Goal: Task Accomplishment & Management: Manage account settings

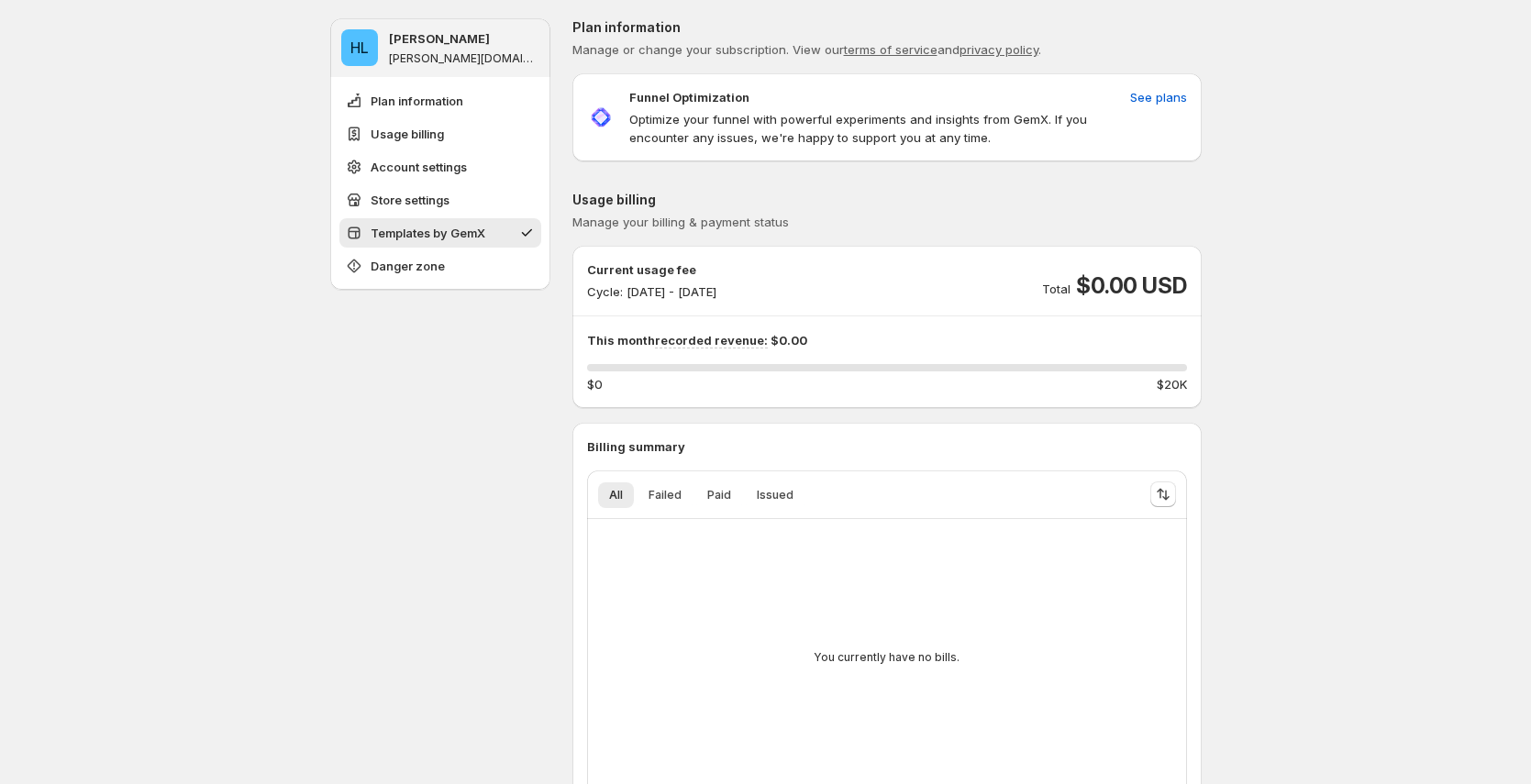
scroll to position [1495, 0]
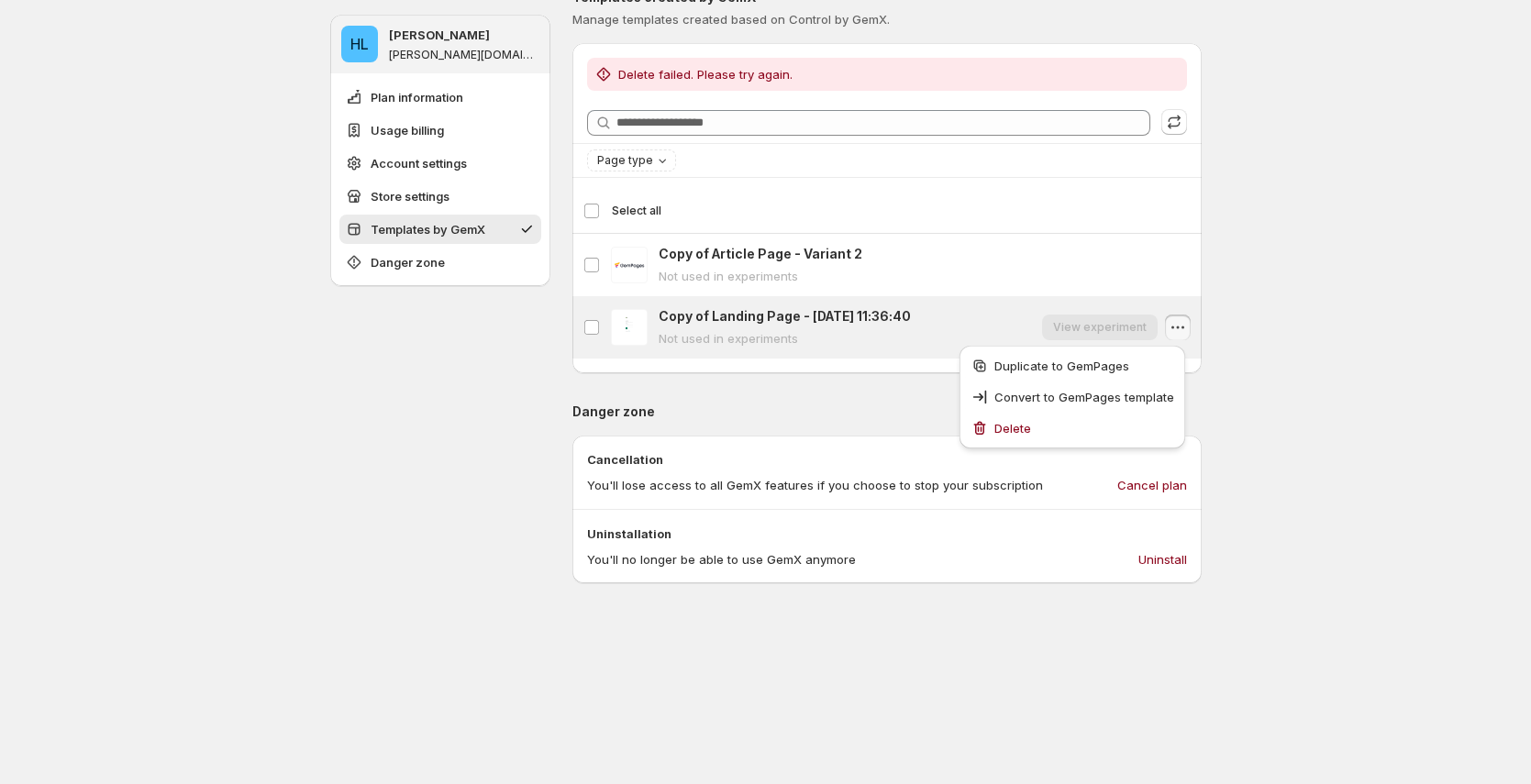
click at [1191, 335] on button "button" at bounding box center [1177, 327] width 25 height 25
click at [1117, 331] on div "View experiment" at bounding box center [1100, 327] width 116 height 25
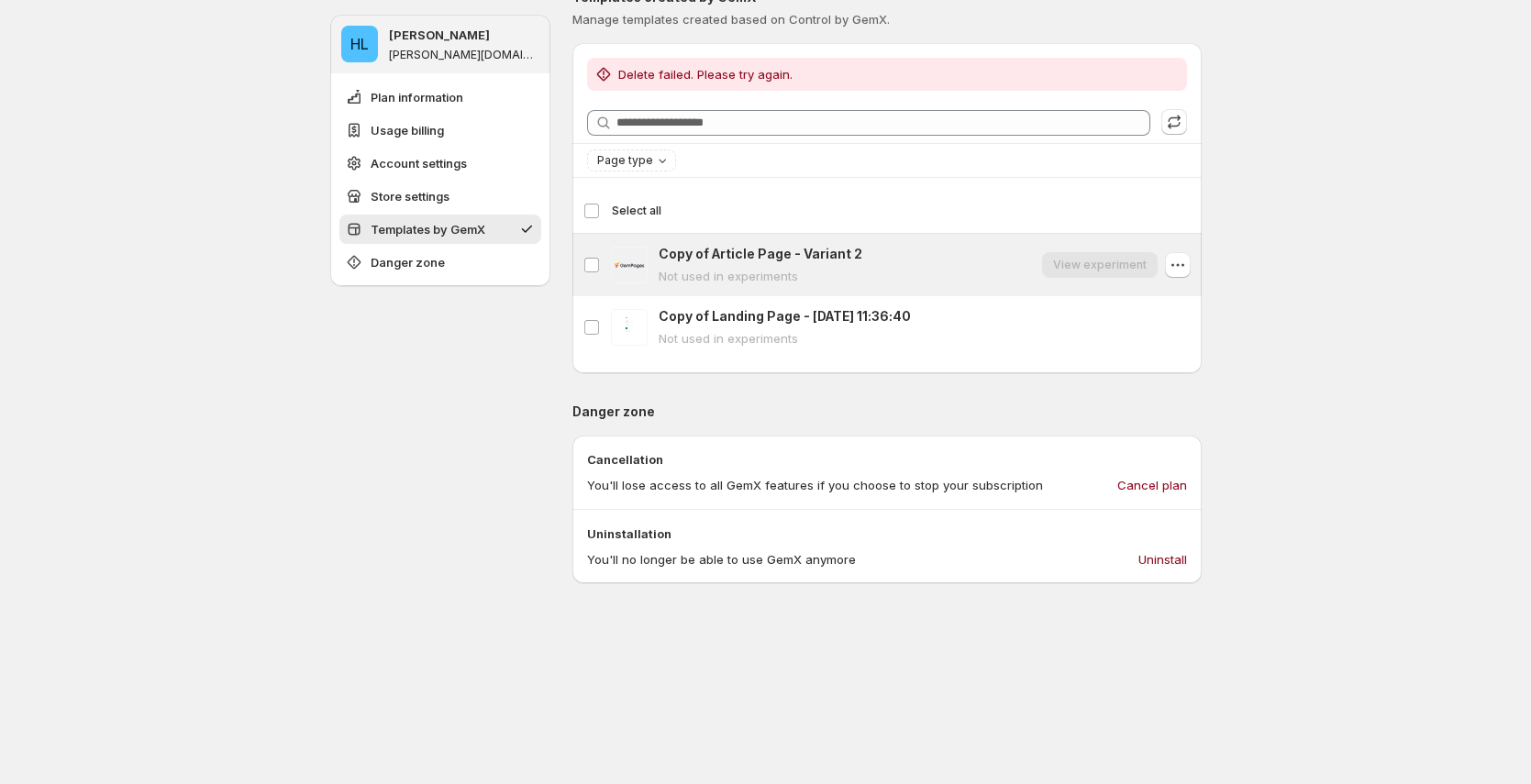
click at [1047, 267] on div "Copy of Article Page - Variant 2 Not used in experiments View experiment" at bounding box center [924, 264] width 532 height 40
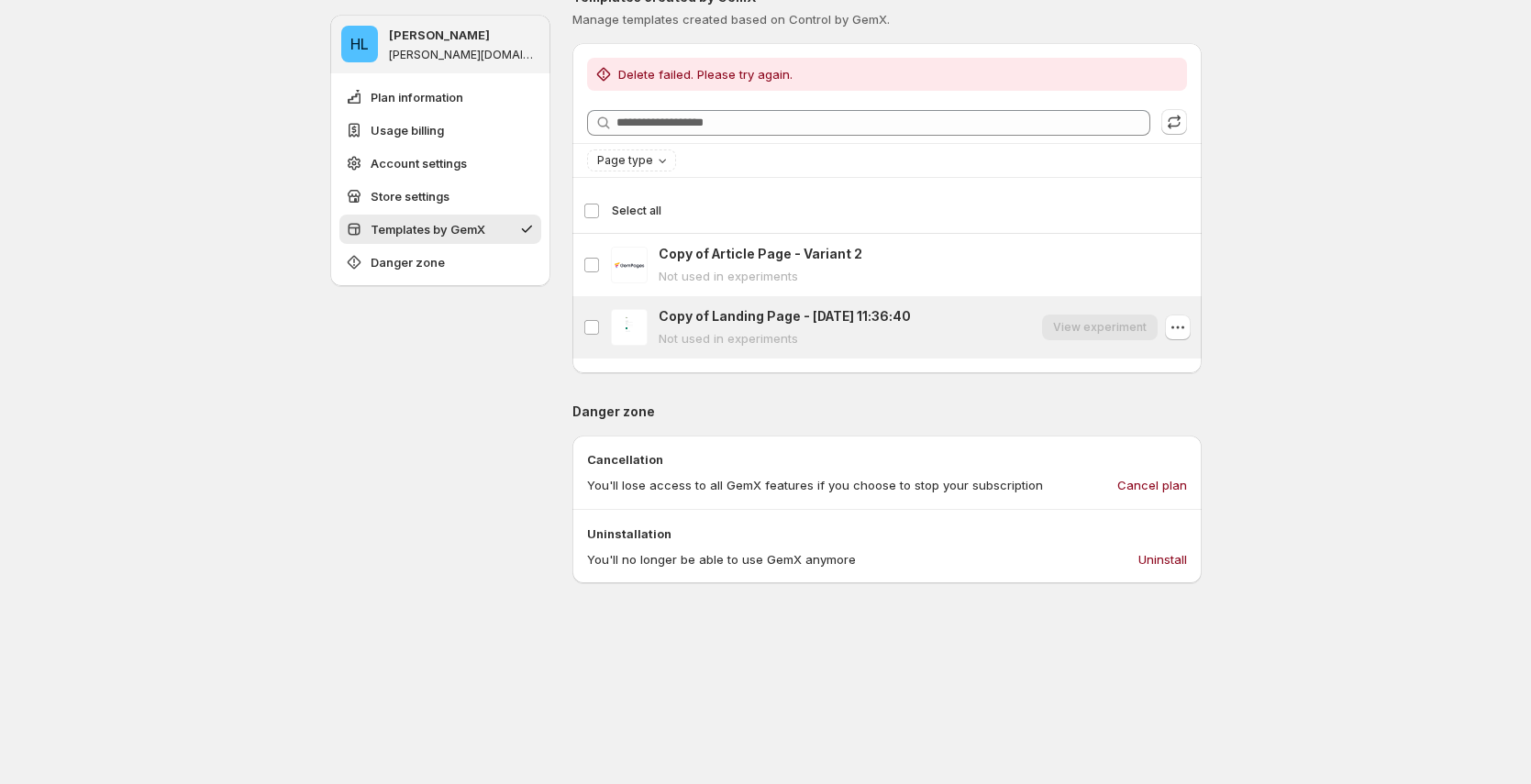
click at [985, 318] on div "Copy of Landing Page - [DATE] 11:36:40 Not used in experiments View experiment" at bounding box center [924, 327] width 532 height 40
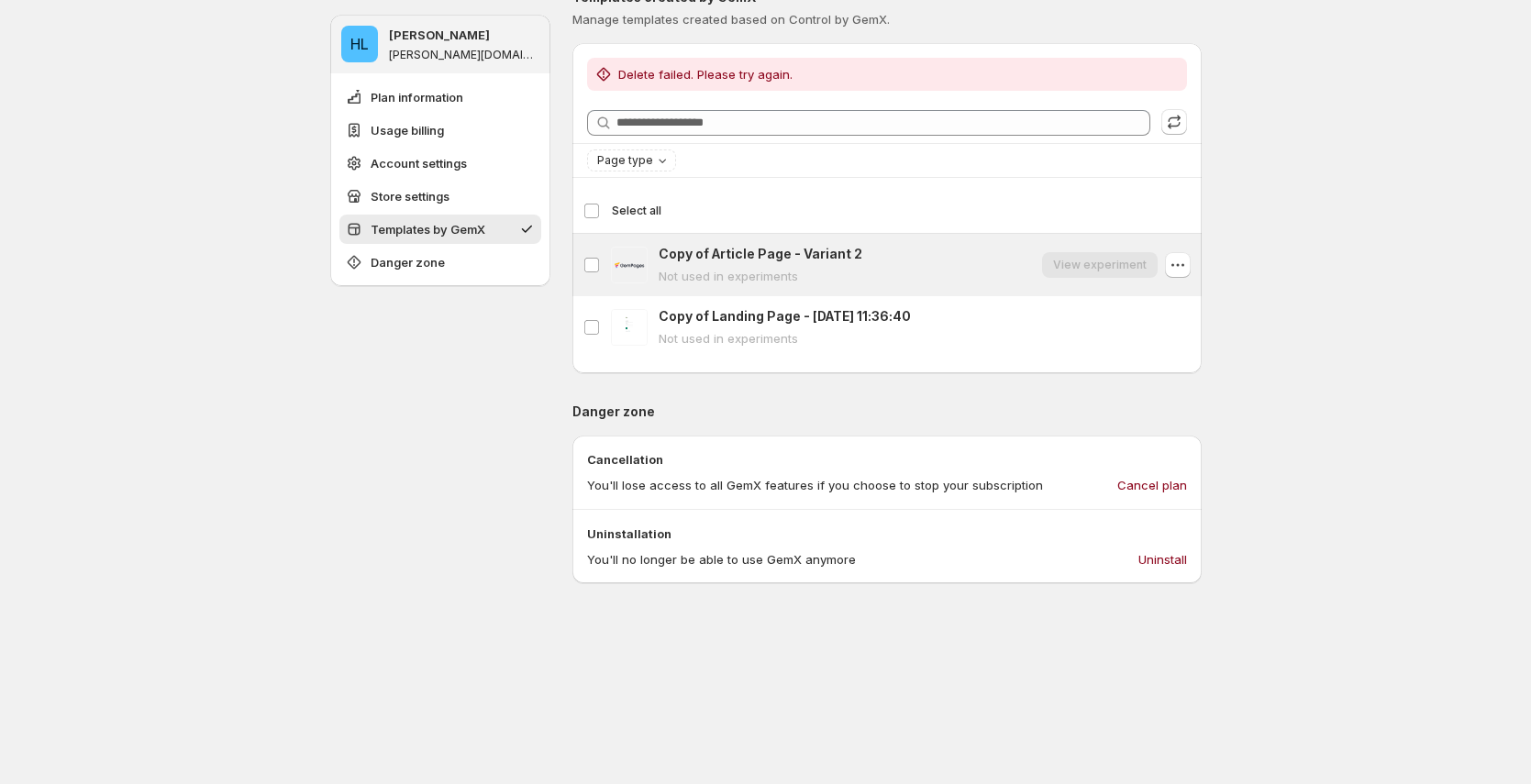
click at [1054, 275] on div "View experiment" at bounding box center [1100, 264] width 116 height 25
click at [1021, 273] on div "Copy of Article Page - Variant 2 Not used in experiments View experiment" at bounding box center [924, 264] width 532 height 40
click at [1075, 290] on div "Copy of Article Page - Variant 2 Copy of Article Page - Variant 2 Not used in e…" at bounding box center [886, 264] width 629 height 63
click at [1078, 278] on div "View experiment" at bounding box center [1116, 265] width 149 height 26
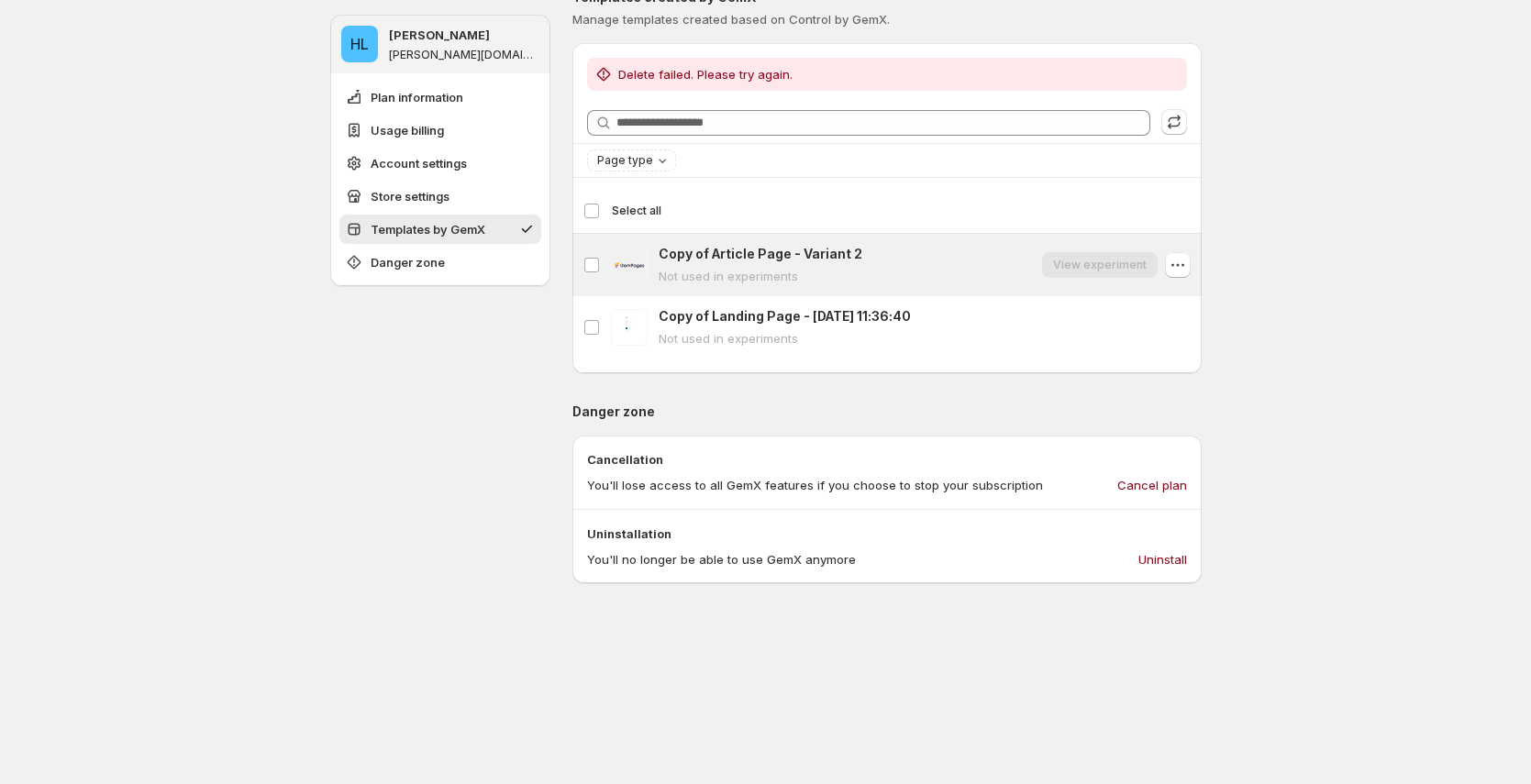
click at [1078, 278] on div "View experiment" at bounding box center [1116, 265] width 149 height 26
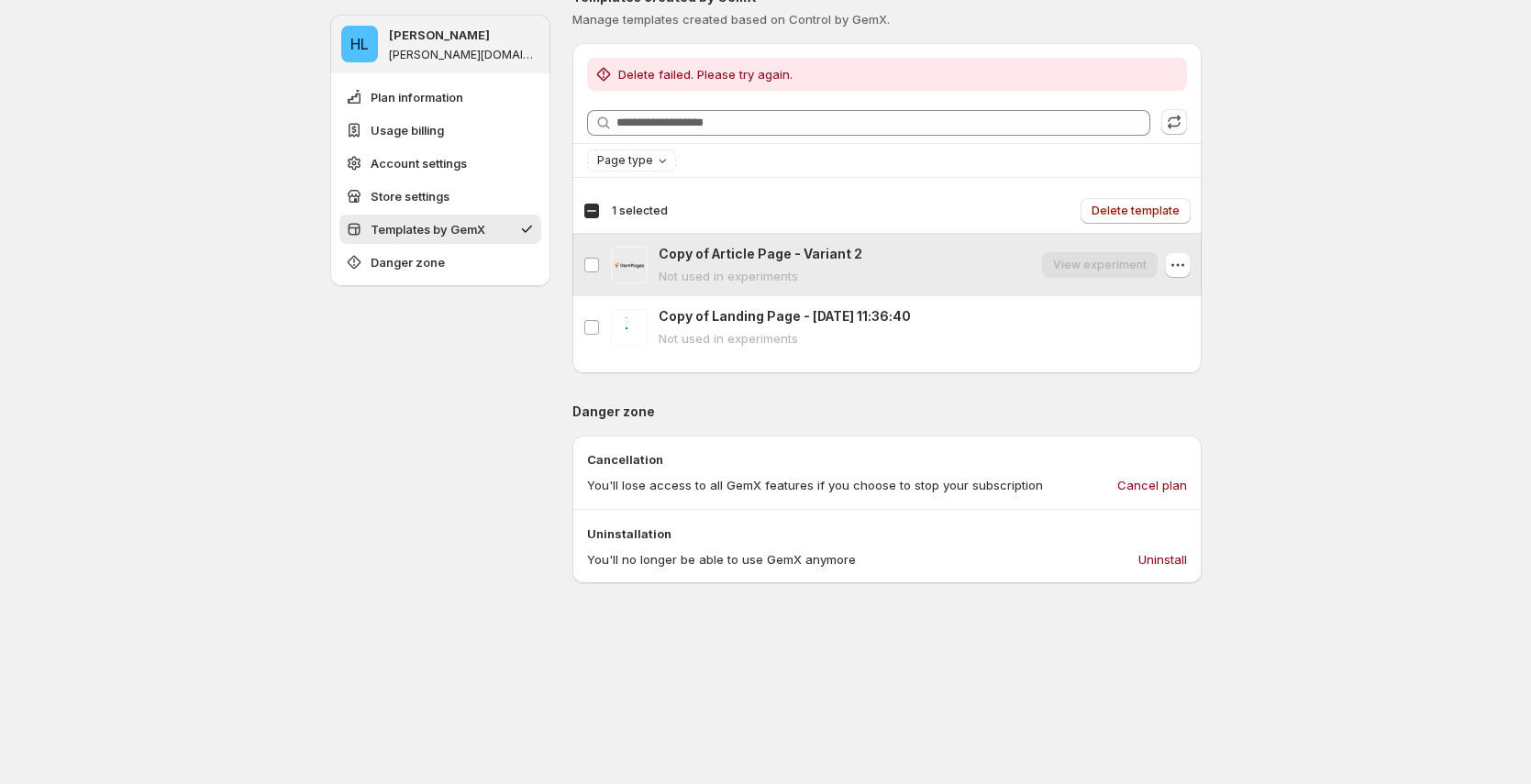
click at [1078, 278] on div "View experiment" at bounding box center [1116, 265] width 149 height 26
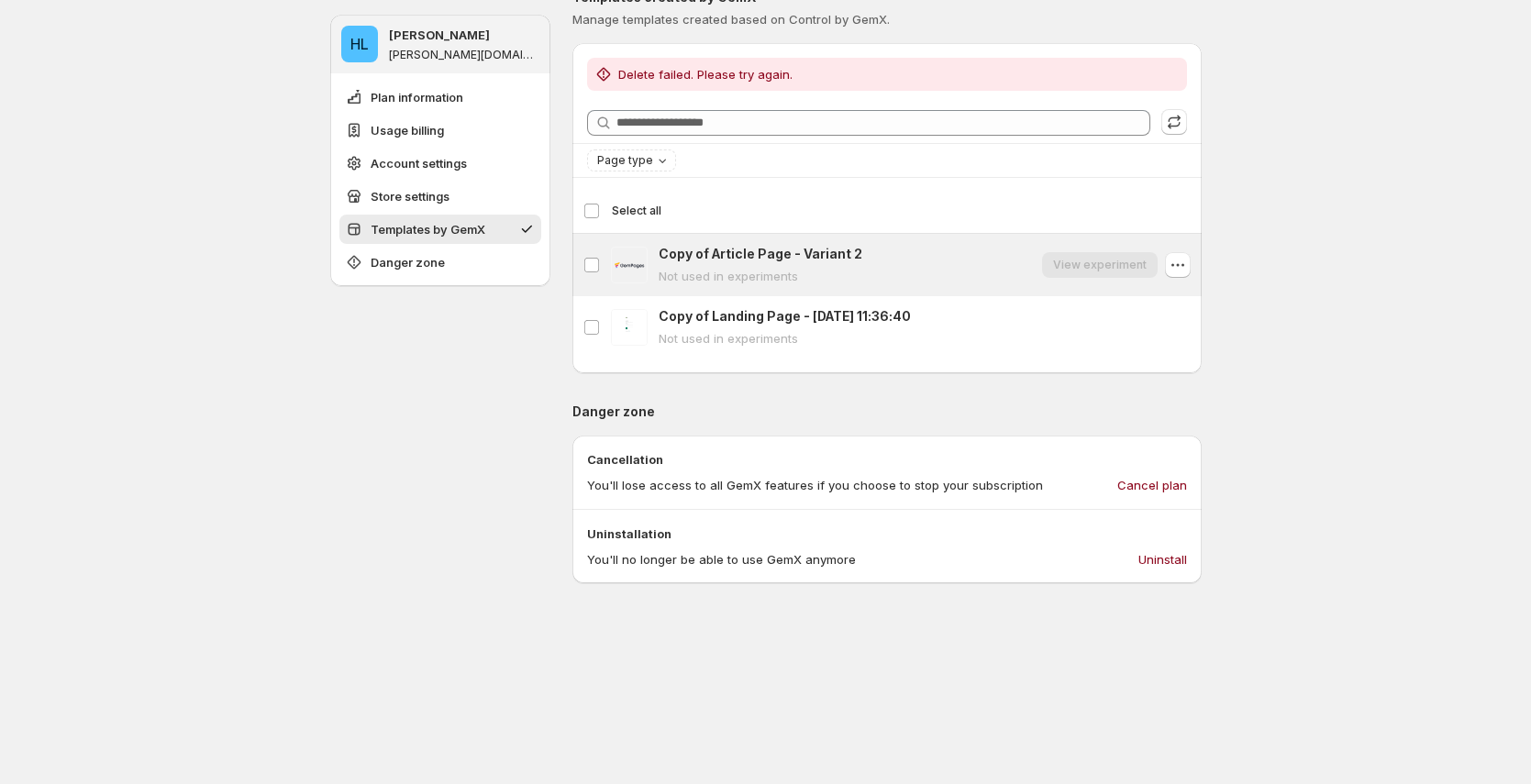
click at [1078, 278] on div "View experiment" at bounding box center [1116, 265] width 149 height 26
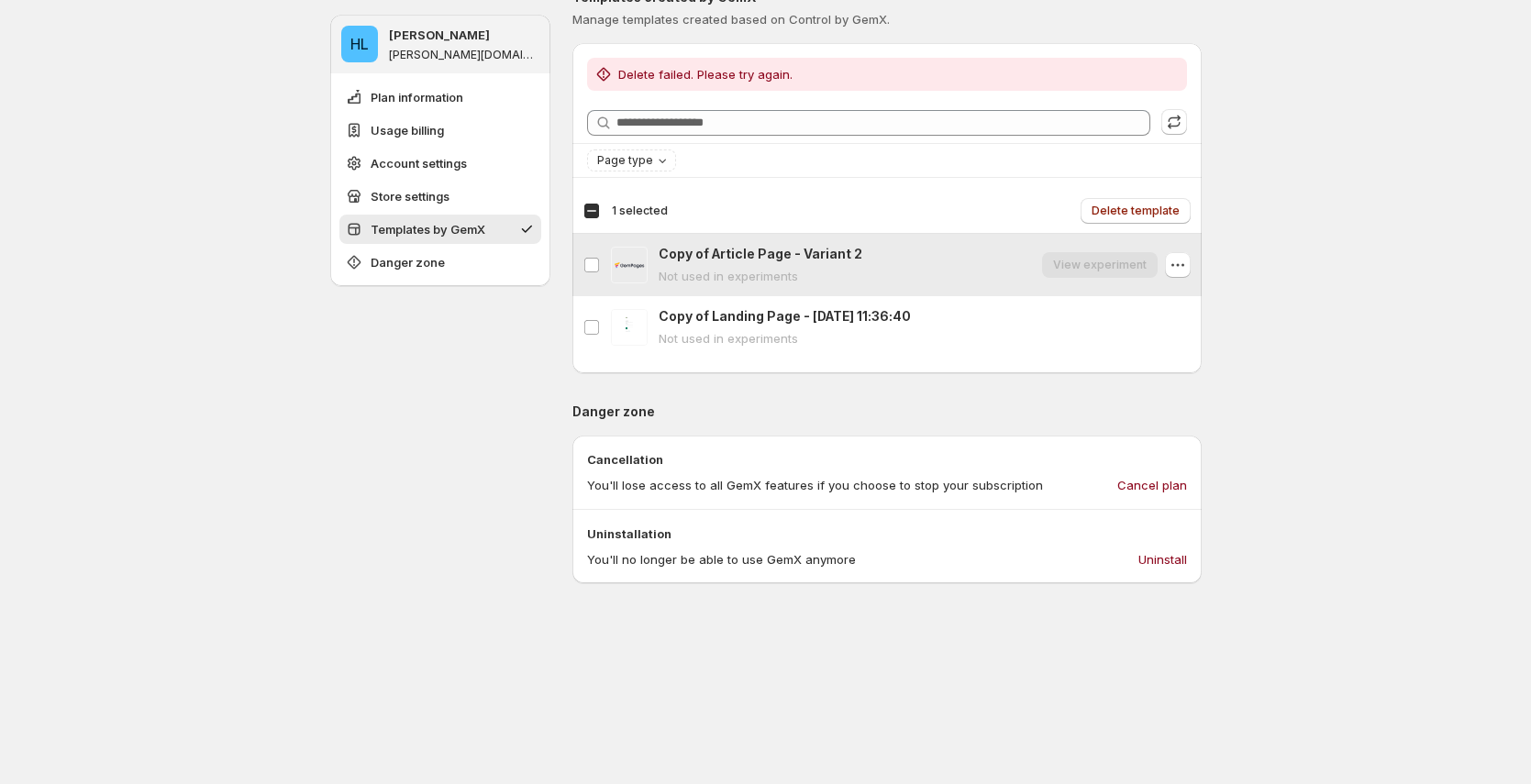
click at [1078, 270] on div "View experiment" at bounding box center [1100, 264] width 116 height 25
click at [1001, 261] on div "Copy of Article Page - Variant 2 Not used in experiments View experiment" at bounding box center [924, 264] width 532 height 40
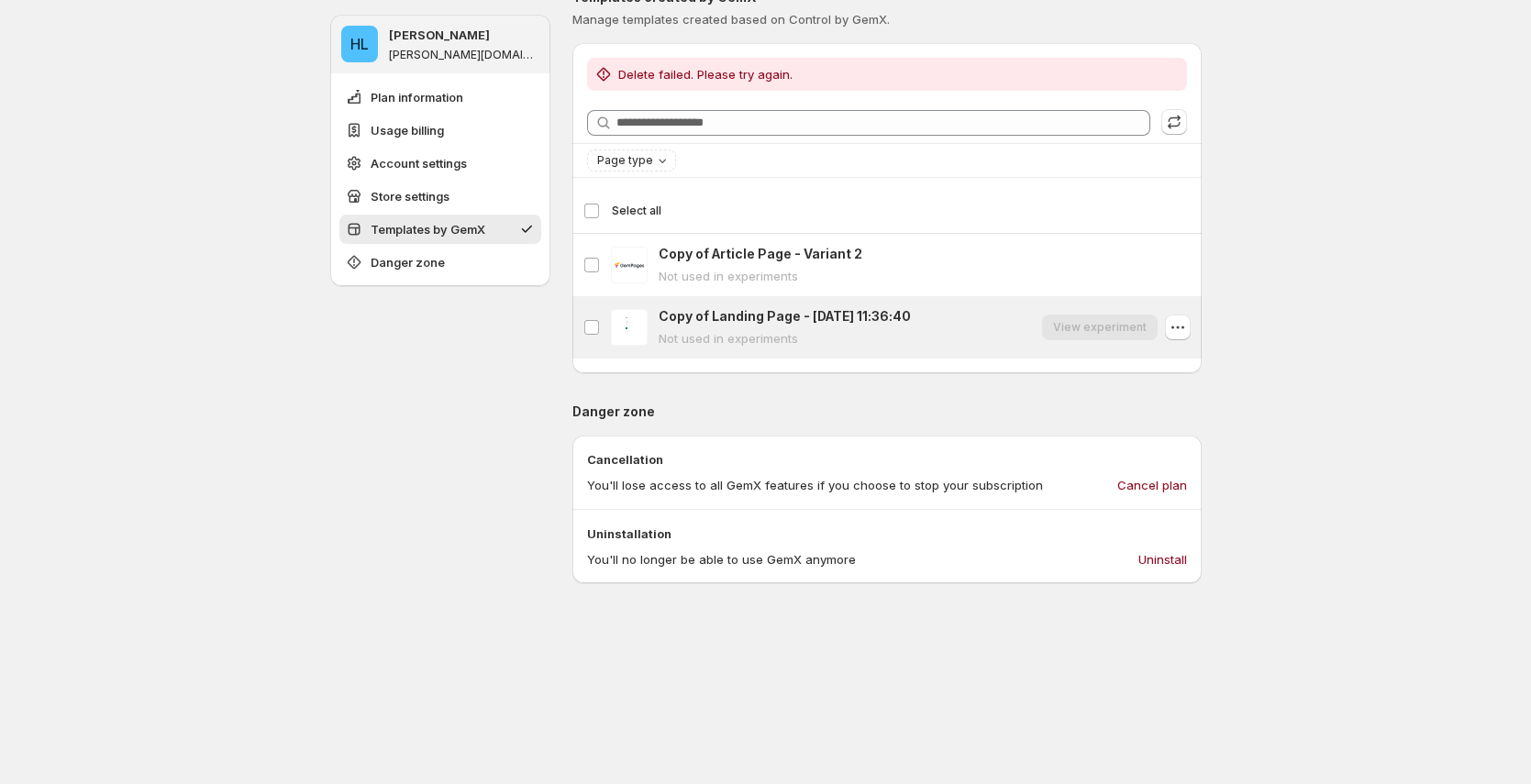
click at [991, 332] on div "Copy of Landing Page - [DATE] 11:36:40 Not used in experiments View experiment" at bounding box center [924, 327] width 532 height 40
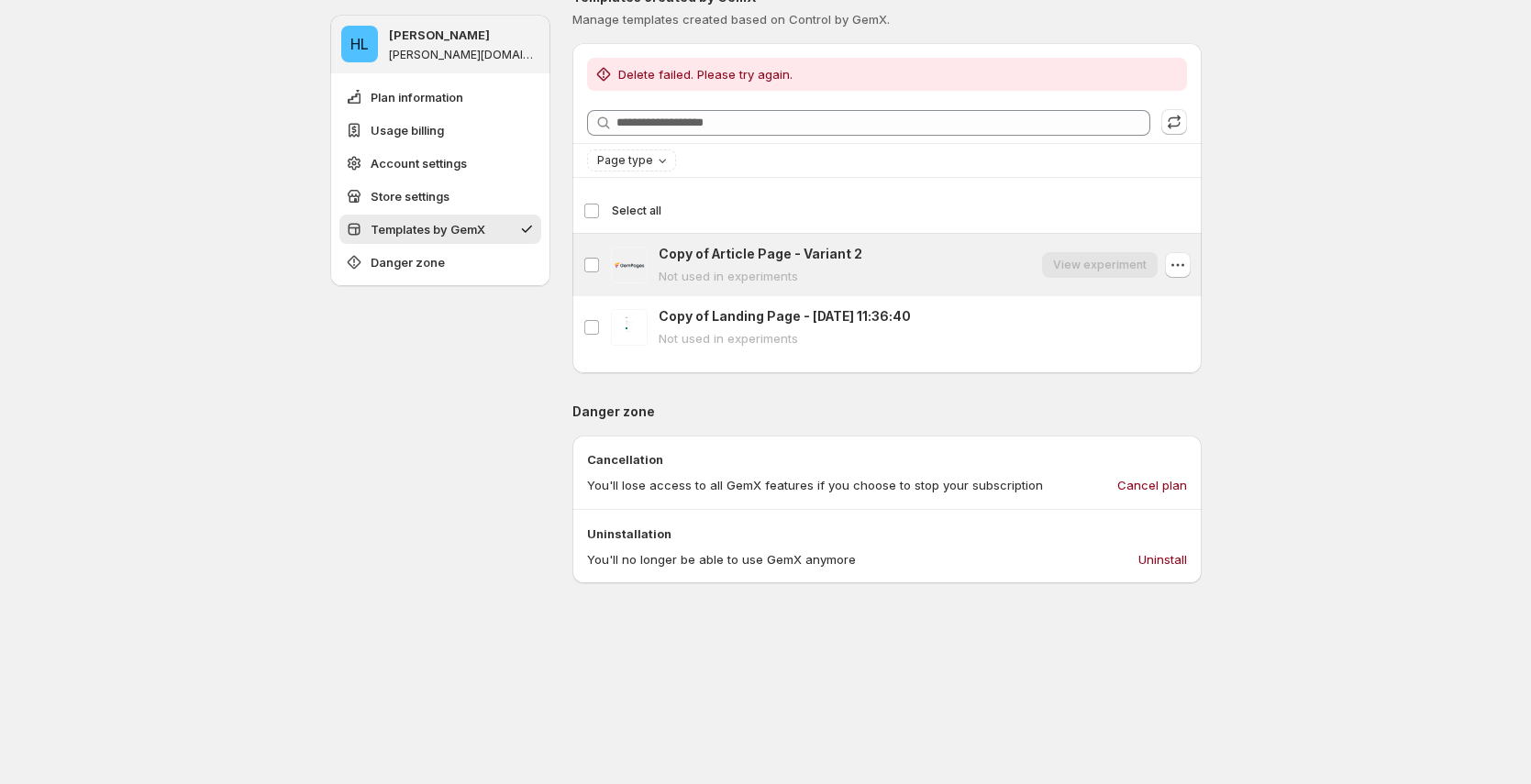
click at [980, 264] on div "Copy of Article Page - Variant 2 Not used in experiments View experiment" at bounding box center [924, 264] width 532 height 40
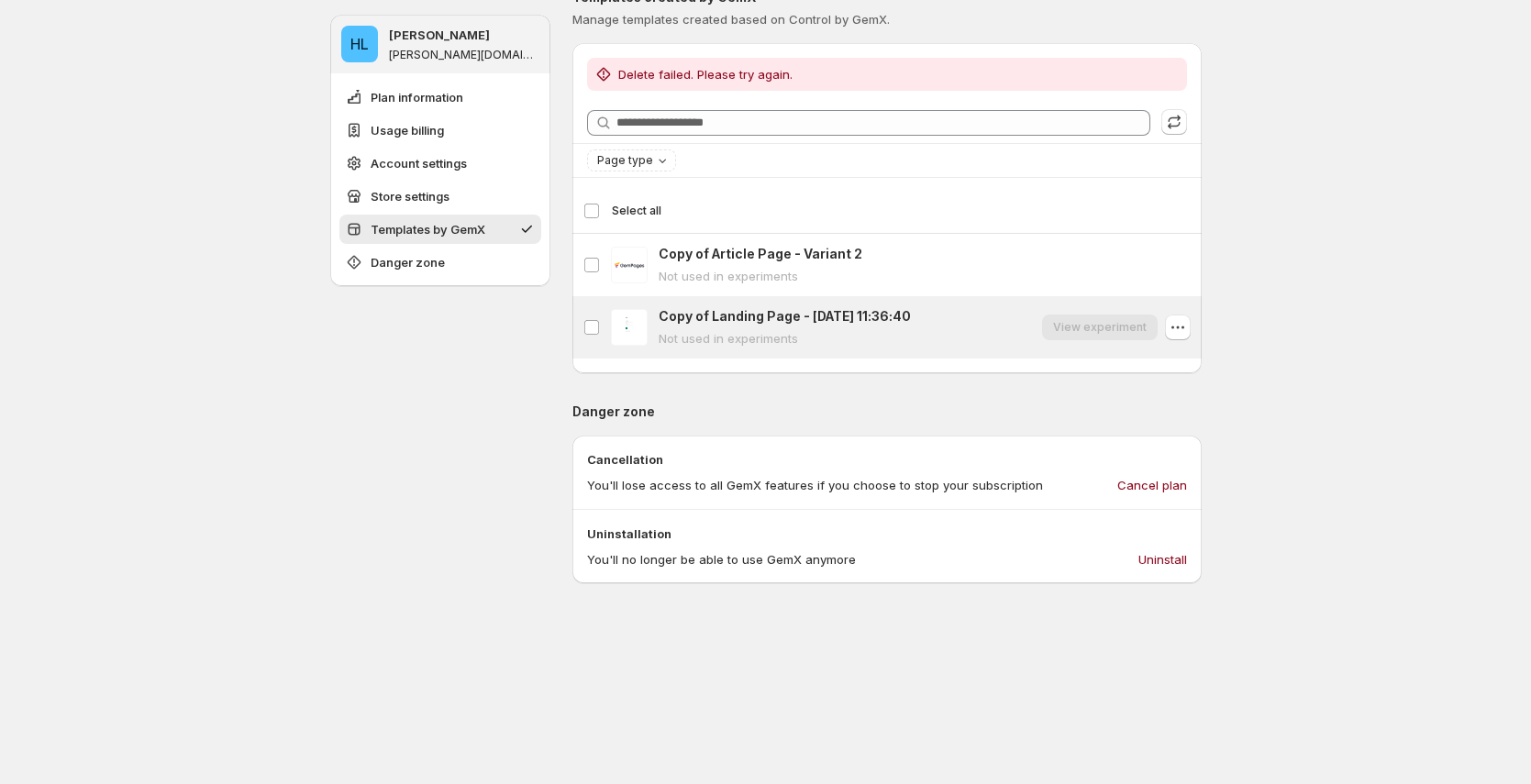
click at [970, 315] on div "Copy of Landing Page - [DATE] 11:36:40 Not used in experiments View experiment" at bounding box center [924, 327] width 532 height 40
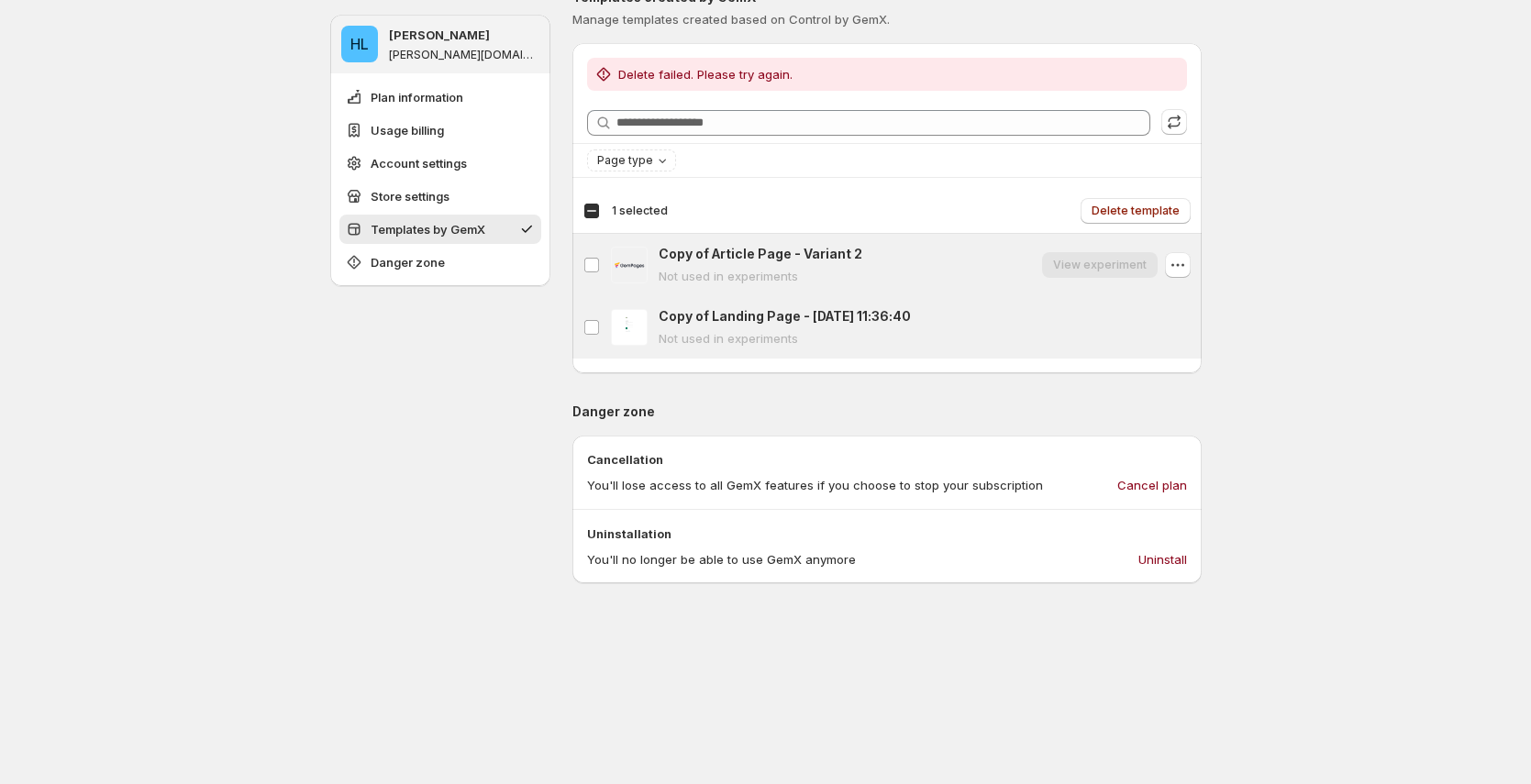
click at [976, 245] on div "Copy of Article Page - Variant 2 Not used in experiments View experiment" at bounding box center [924, 264] width 532 height 40
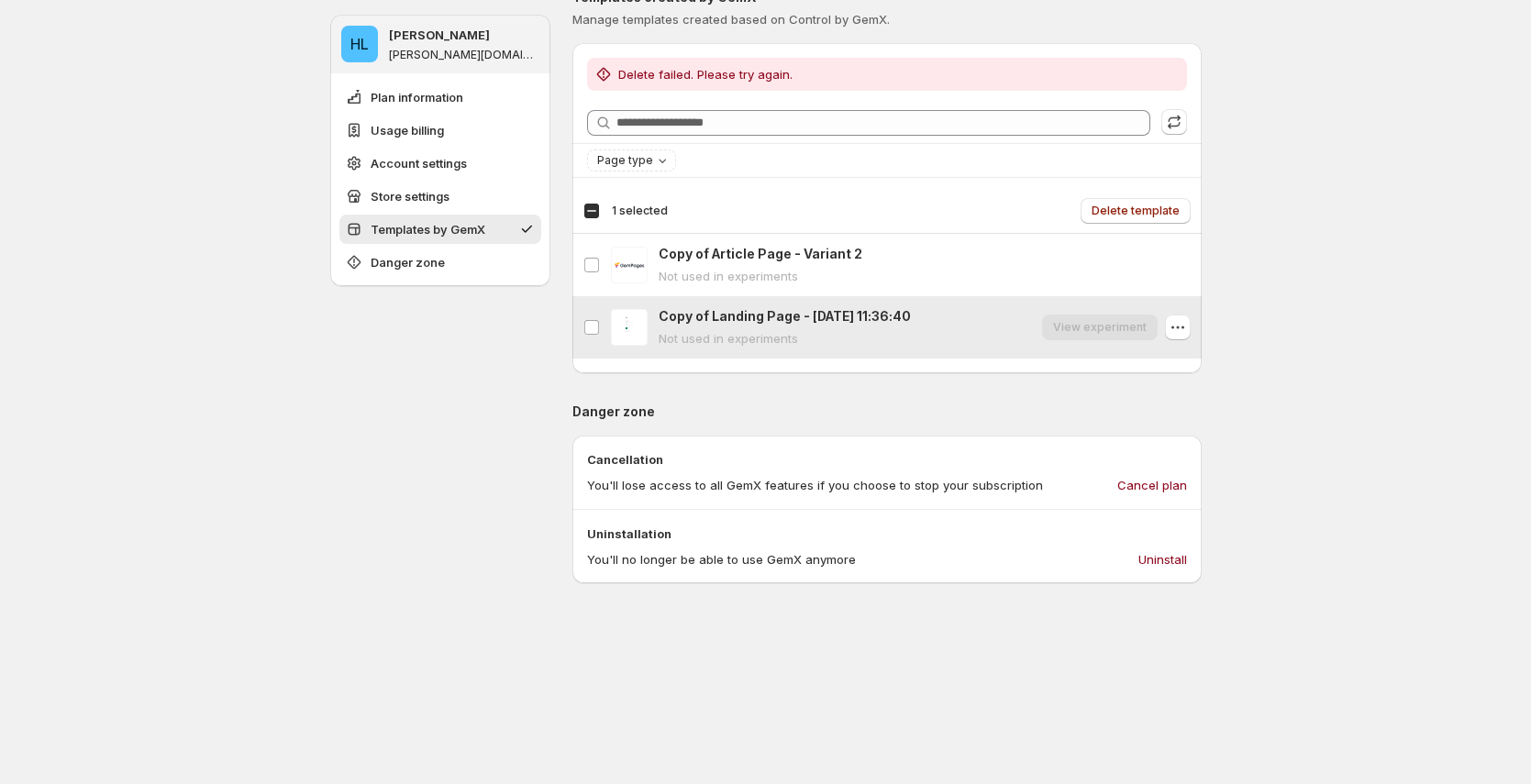
click at [975, 316] on div "Copy of Landing Page - [DATE] 11:36:40 Not used in experiments View experiment" at bounding box center [924, 327] width 532 height 40
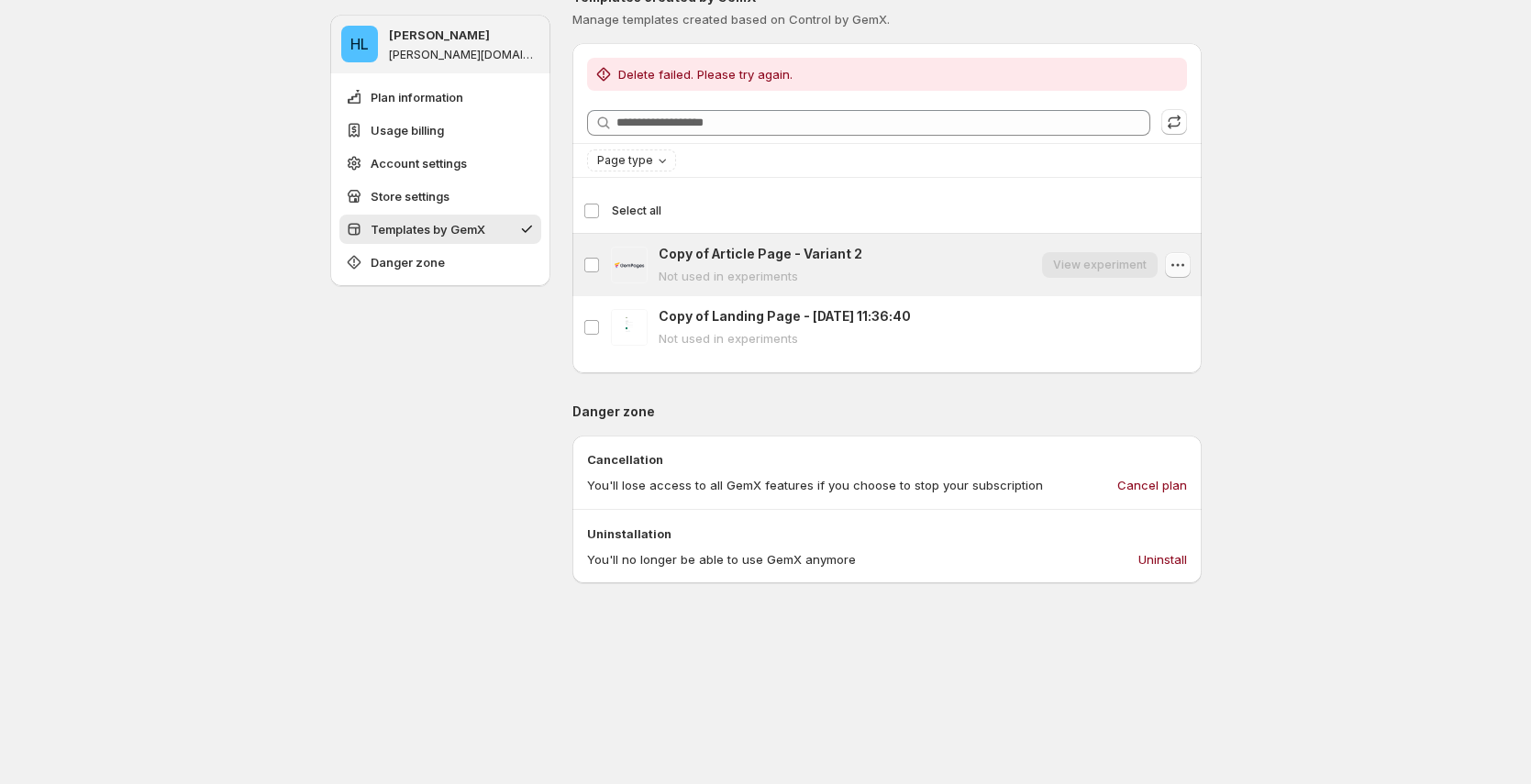
click at [1186, 264] on icon "button" at bounding box center [1178, 265] width 19 height 19
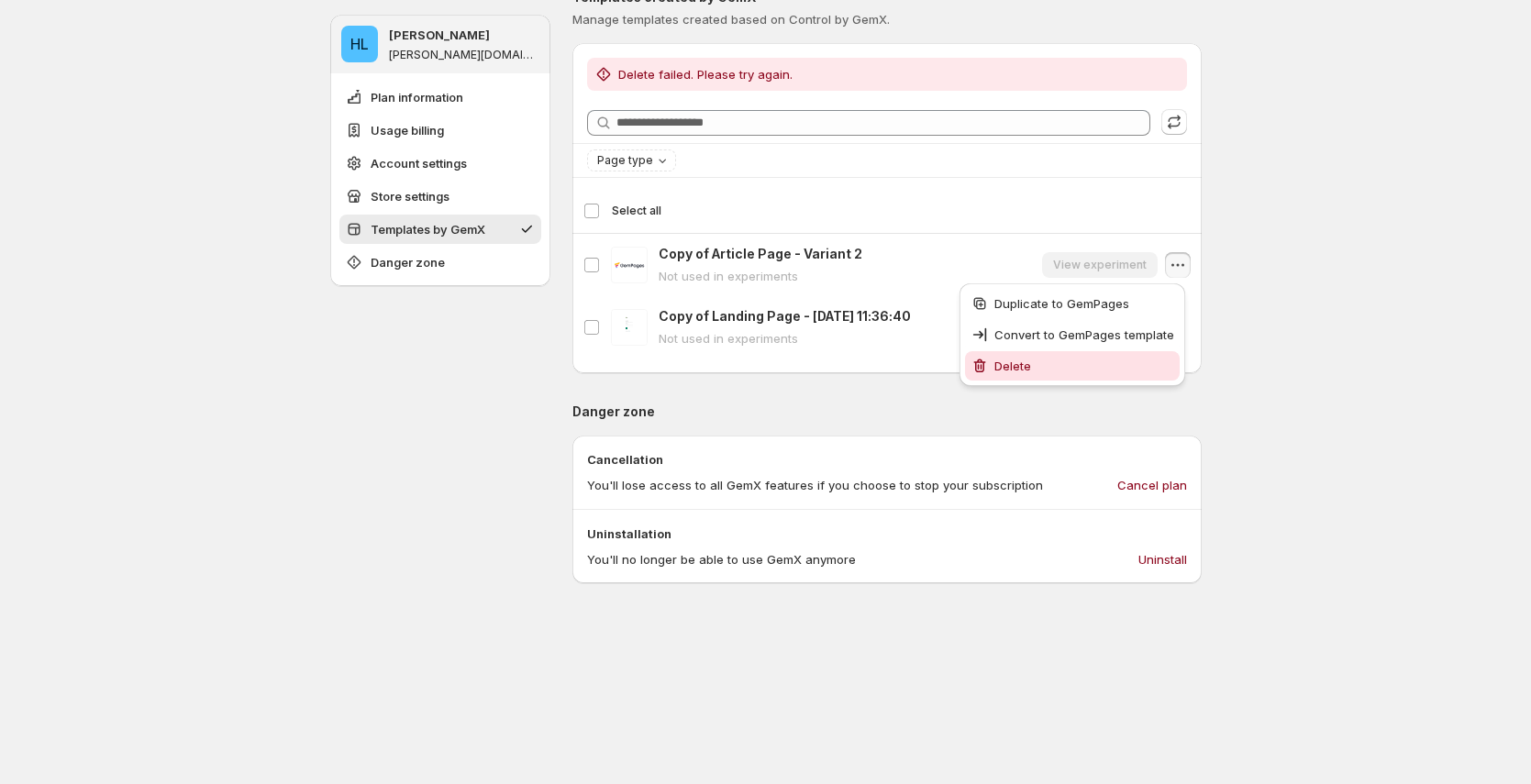
click at [1086, 363] on span "Delete" at bounding box center [1084, 366] width 179 height 19
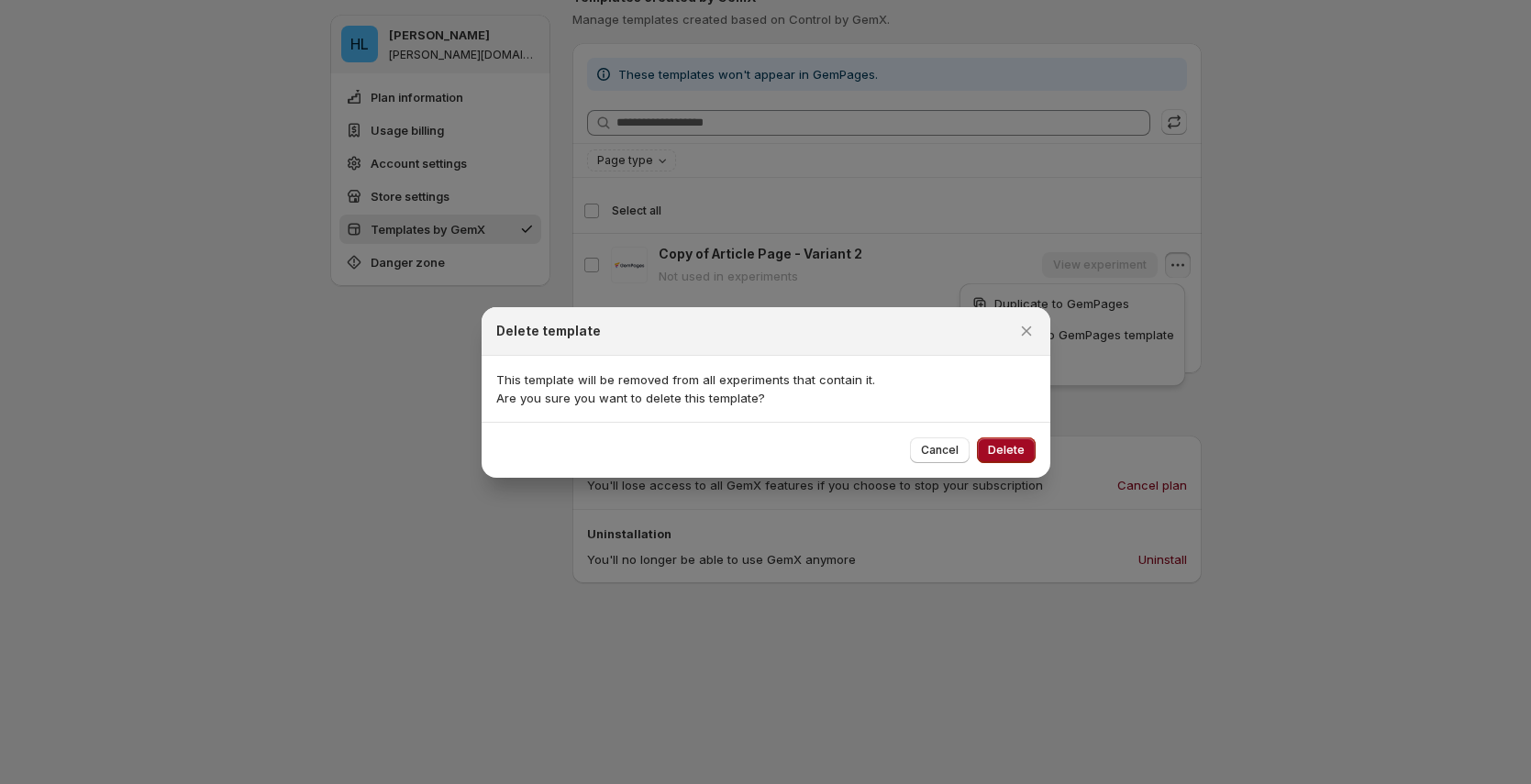
click at [1001, 446] on span "Delete" at bounding box center [1006, 450] width 36 height 15
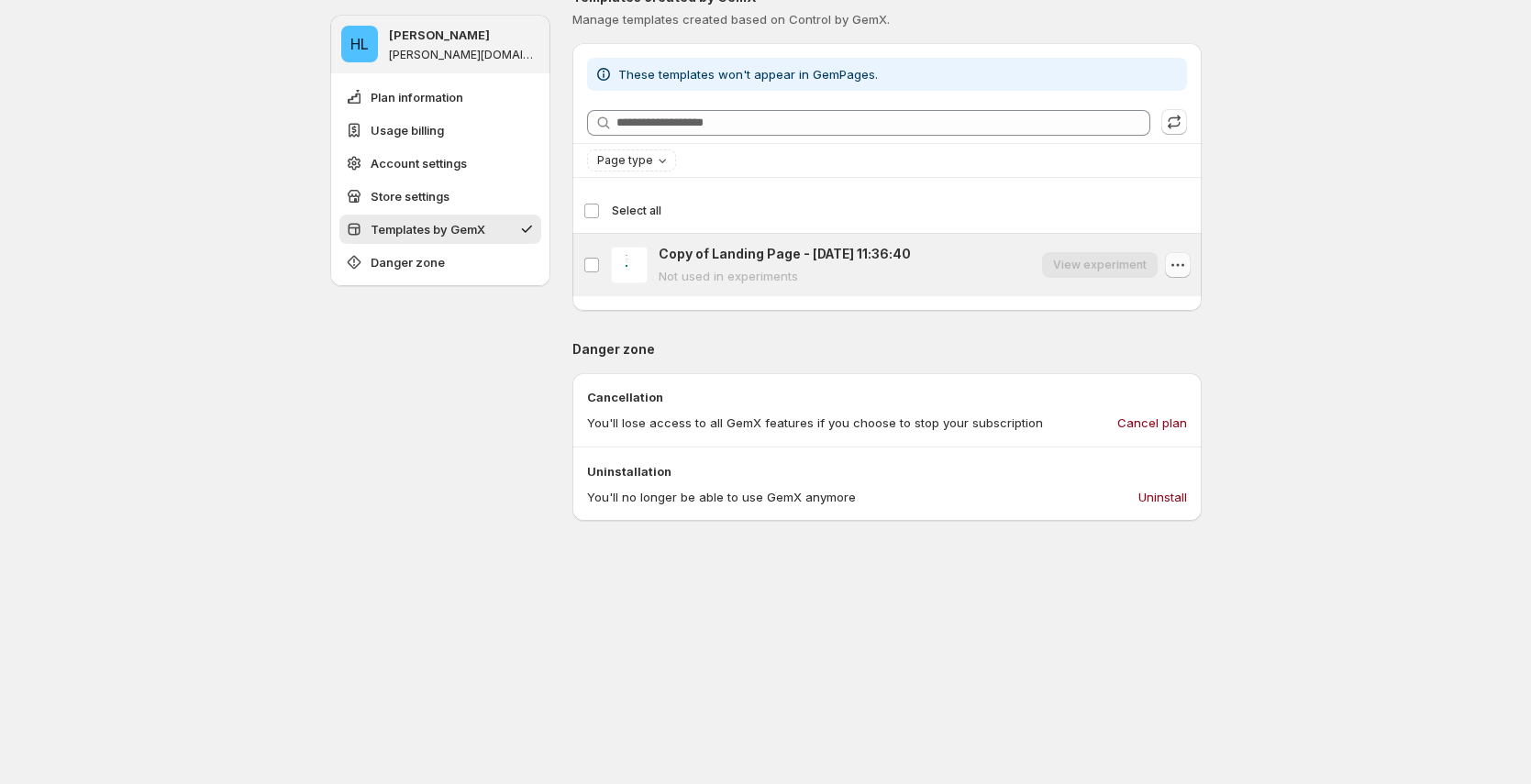
click at [1182, 263] on icon "button" at bounding box center [1178, 265] width 19 height 19
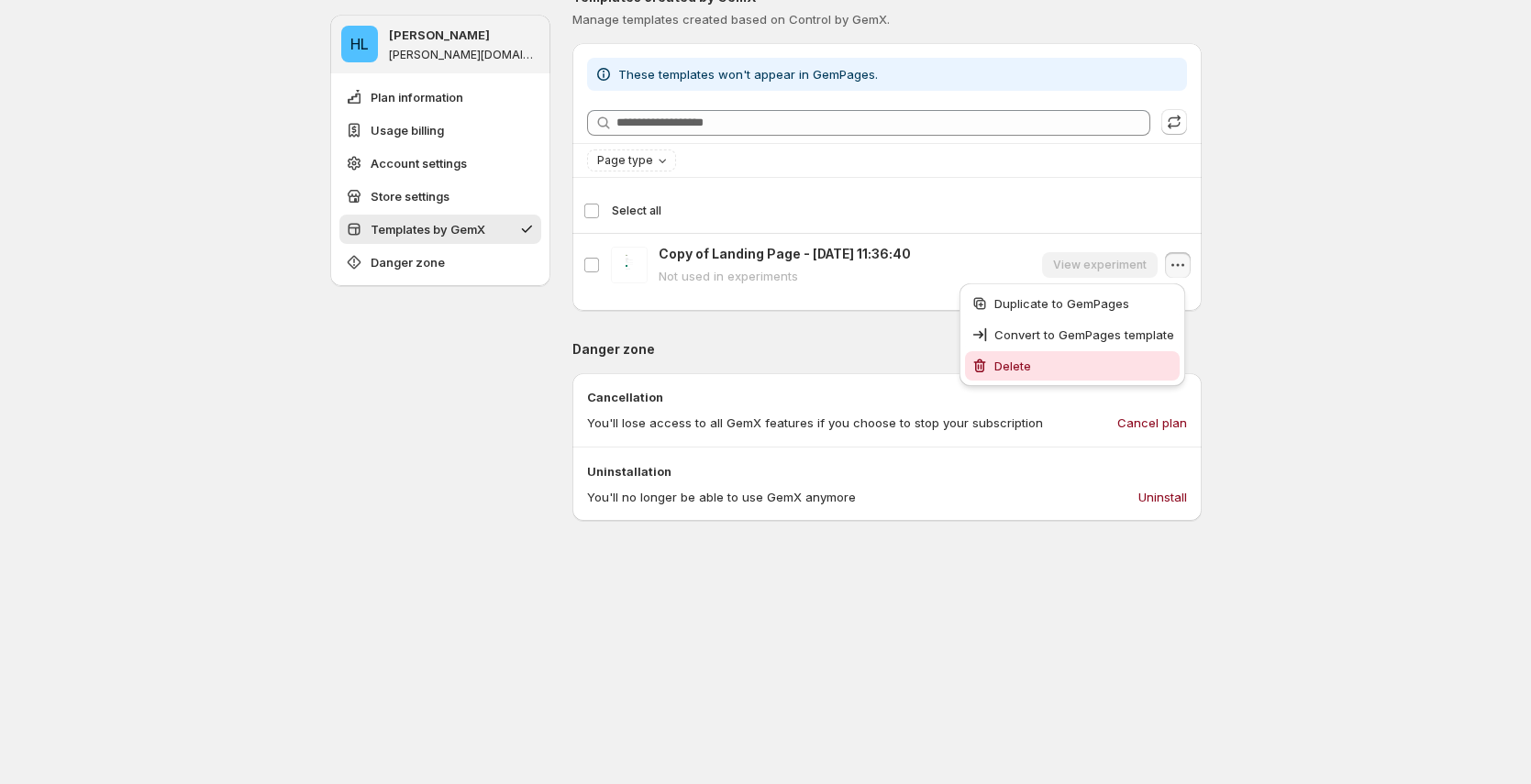
click at [1113, 363] on span "Delete" at bounding box center [1084, 366] width 179 height 19
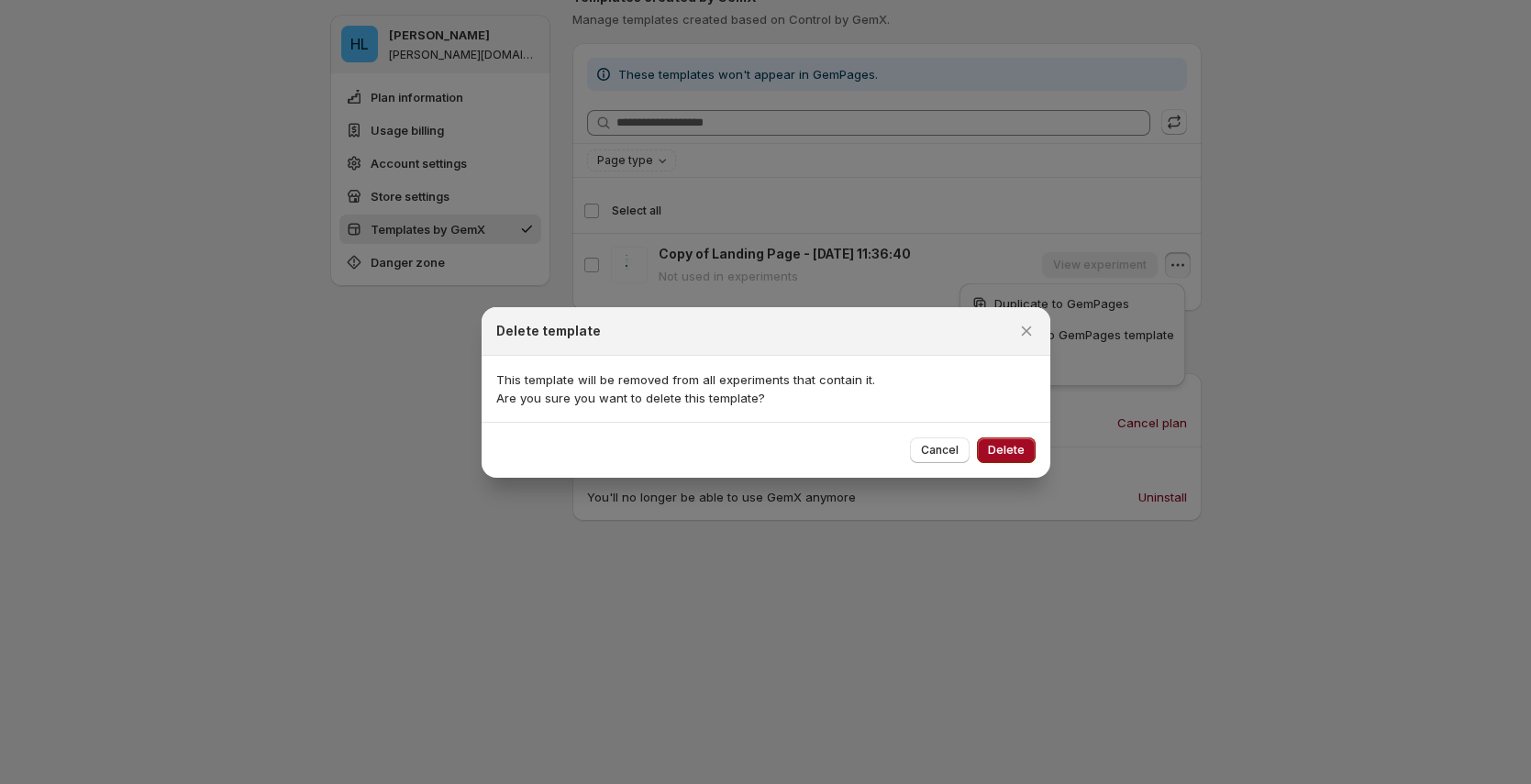
click at [1001, 452] on span "Delete" at bounding box center [1006, 450] width 36 height 15
